Goal: Information Seeking & Learning: Understand process/instructions

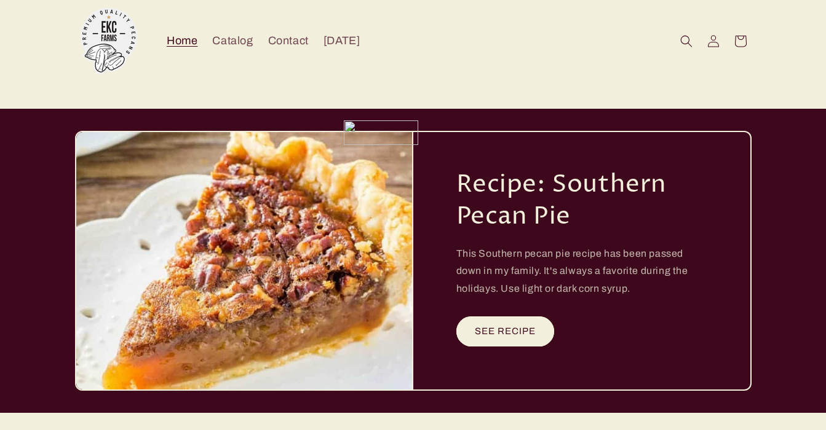
scroll to position [3269, 0]
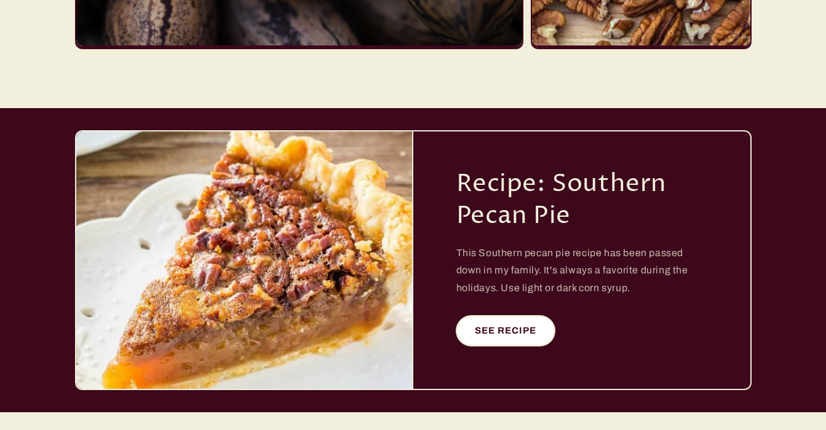
click at [499, 316] on link "SEE RECIPE" at bounding box center [505, 331] width 98 height 30
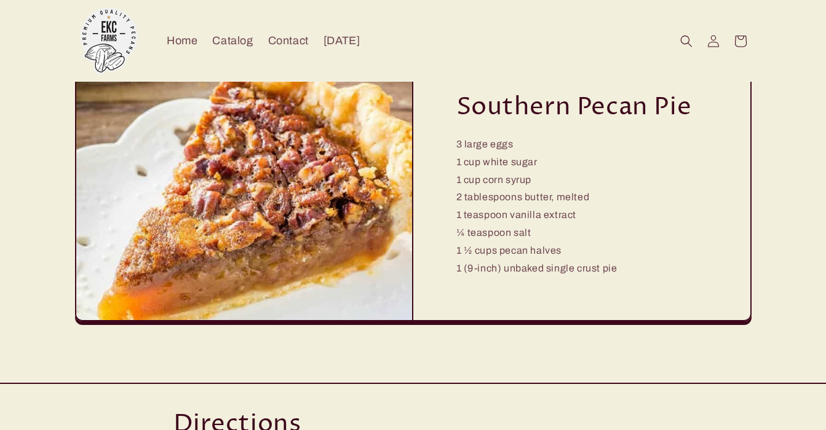
scroll to position [74, 0]
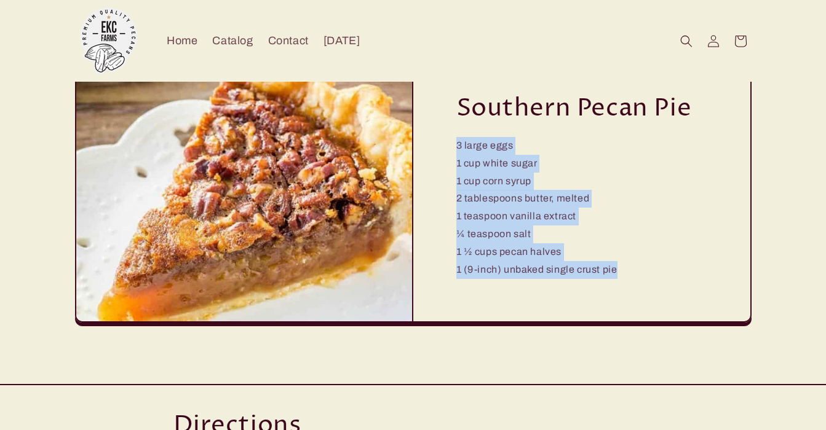
click at [457, 148] on div "Southern Pecan Pie 3 large eggs 1 cup white sugar 1 cup corn syrup 2 tablespoon…" at bounding box center [582, 189] width 338 height 268
copy p "3 large eggs 1 cup white sugar 1 cup corn syrup 2 tablespoons butter, melted 1 …"
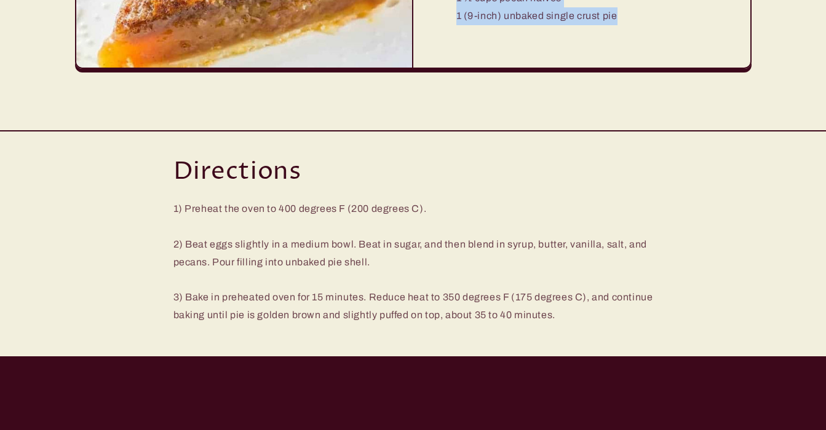
scroll to position [350, 0]
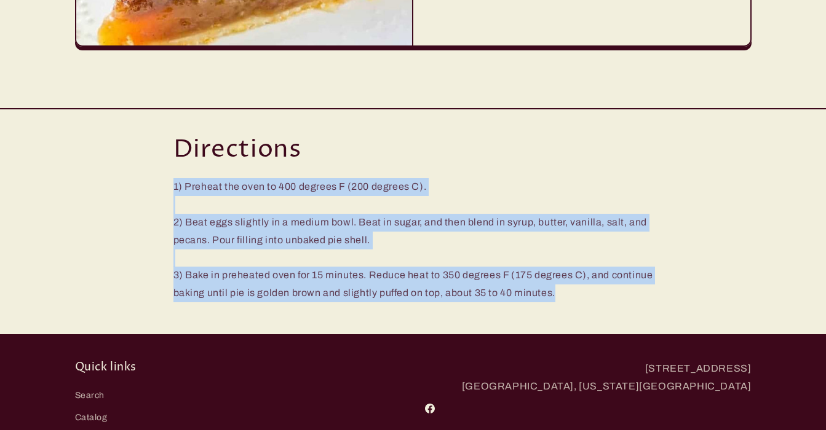
drag, startPoint x: 171, startPoint y: 187, endPoint x: 610, endPoint y: 320, distance: 458.6
click at [610, 320] on div "Directions 1) Preheat the oven to 400 degrees F (200 degrees C). 2) Beat eggs s…" at bounding box center [413, 221] width 826 height 227
copy p "1) Preheat the oven to 400 degrees F (200 degrees C). 2) Beat eggs slightly in …"
